Goal: Task Accomplishment & Management: Use online tool/utility

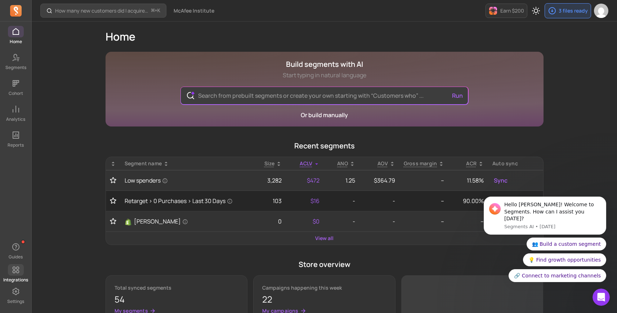
click at [15, 275] on span at bounding box center [16, 271] width 16 height 12
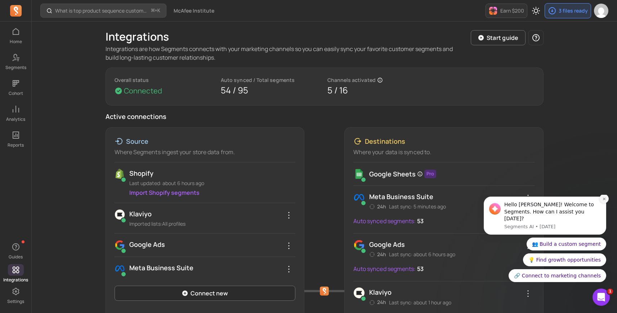
click at [601, 204] on button "Dismiss notification" at bounding box center [603, 198] width 9 height 9
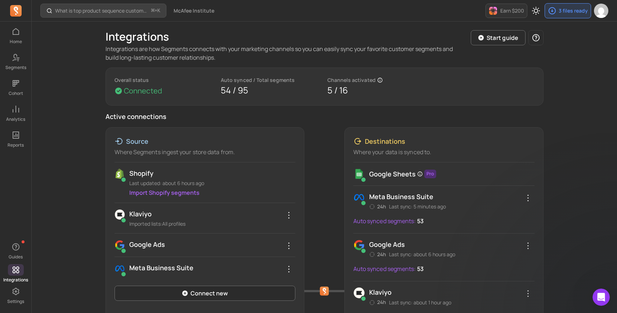
click at [586, 211] on div "What is top product sequence customer purchase the most in last 90 days? ⌘ + K …" at bounding box center [324, 283] width 585 height 567
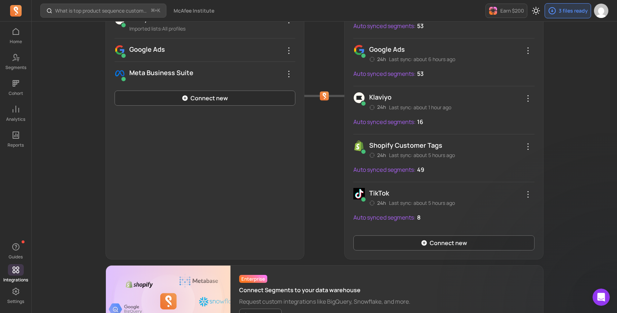
scroll to position [216, 0]
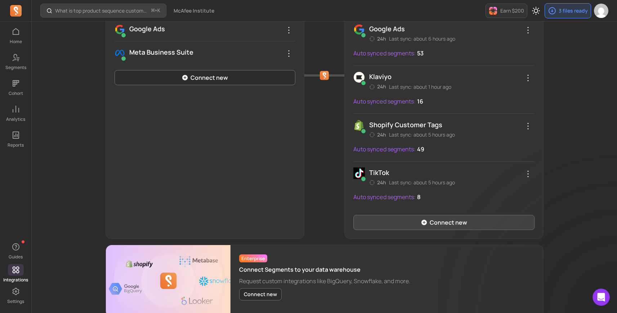
click at [457, 225] on link "Connect new" at bounding box center [443, 222] width 181 height 15
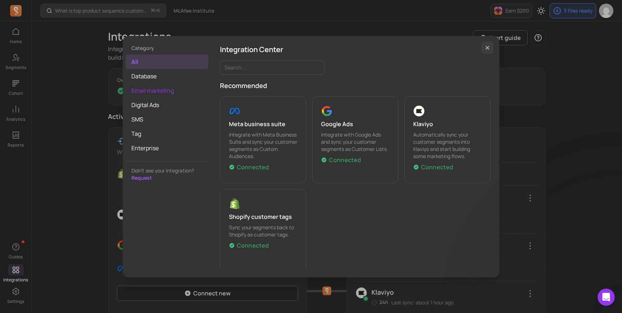
click at [165, 92] on span "Email marketing" at bounding box center [167, 90] width 83 height 14
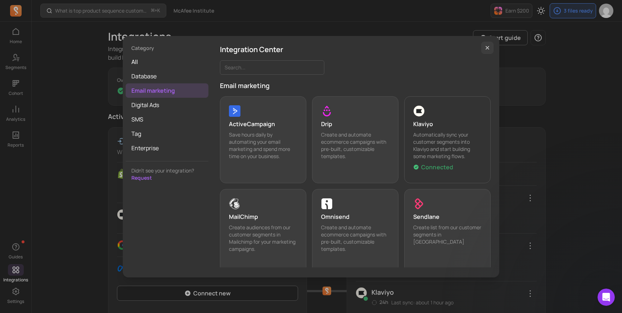
scroll to position [9, 0]
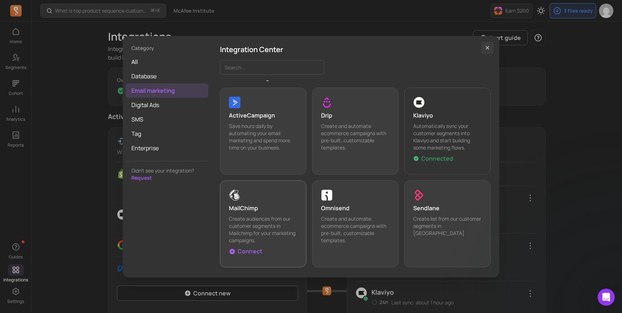
click at [261, 199] on div "button" at bounding box center [263, 196] width 68 height 12
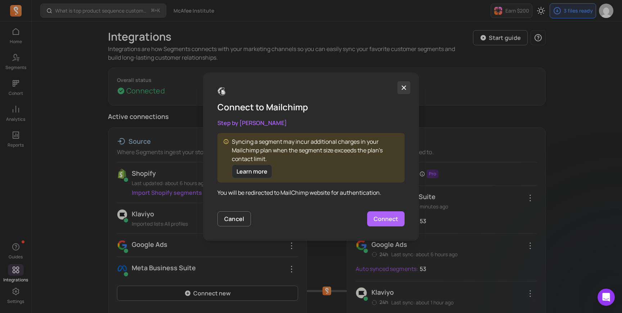
click at [404, 88] on icon "button" at bounding box center [404, 87] width 4 height 4
